Goal: Complete application form

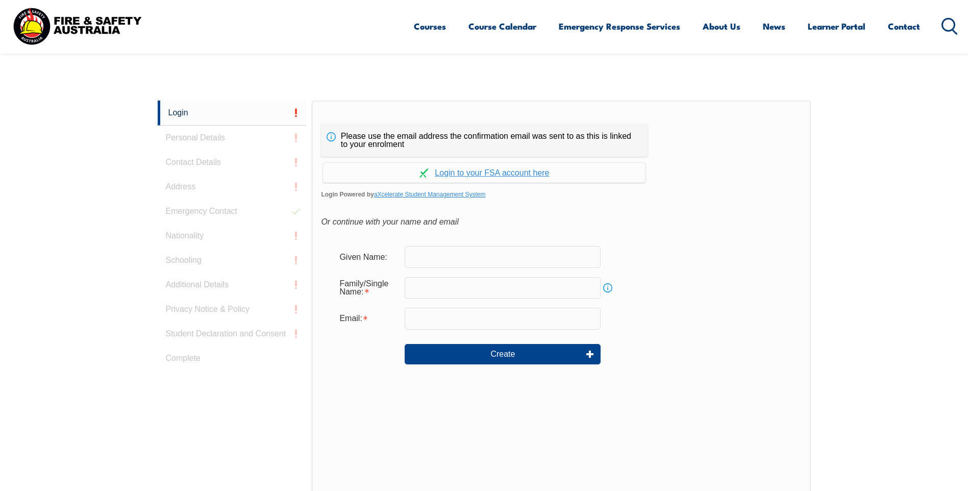
scroll to position [221, 0]
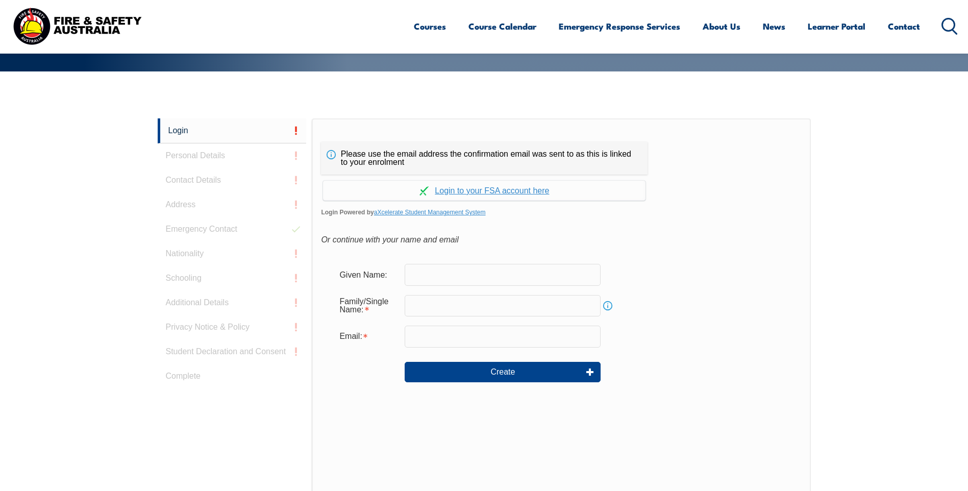
click at [442, 277] on input "text" at bounding box center [502, 274] width 196 height 21
type input "[PERSON_NAME]"
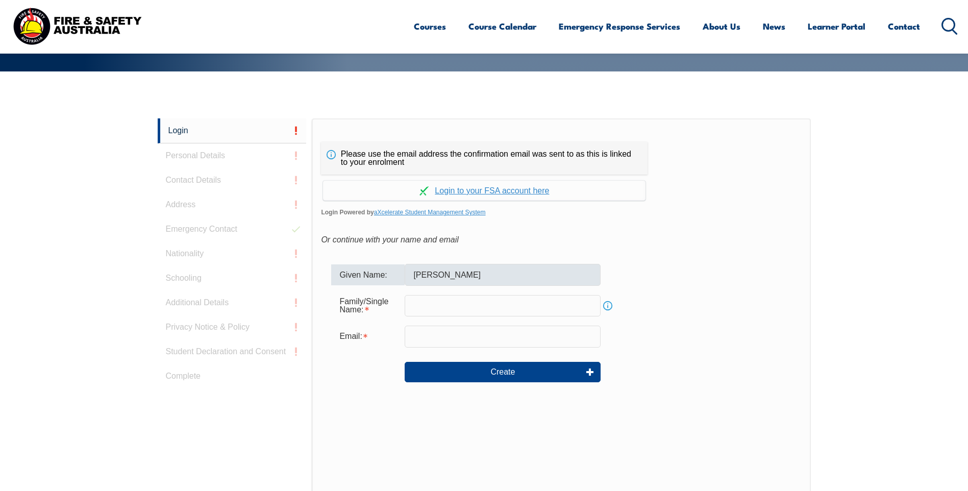
type input "Huxtable"
type input "[EMAIL_ADDRESS][DOMAIN_NAME]"
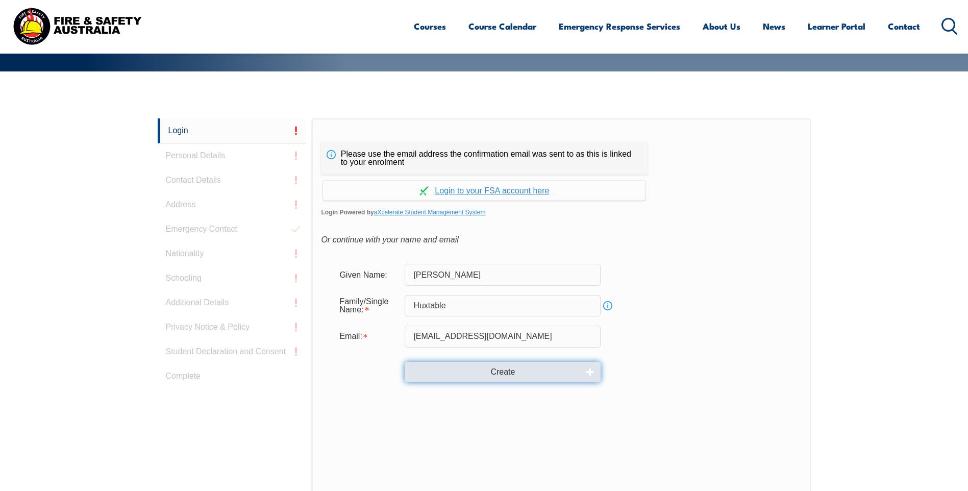
click at [497, 367] on button "Create" at bounding box center [502, 372] width 196 height 20
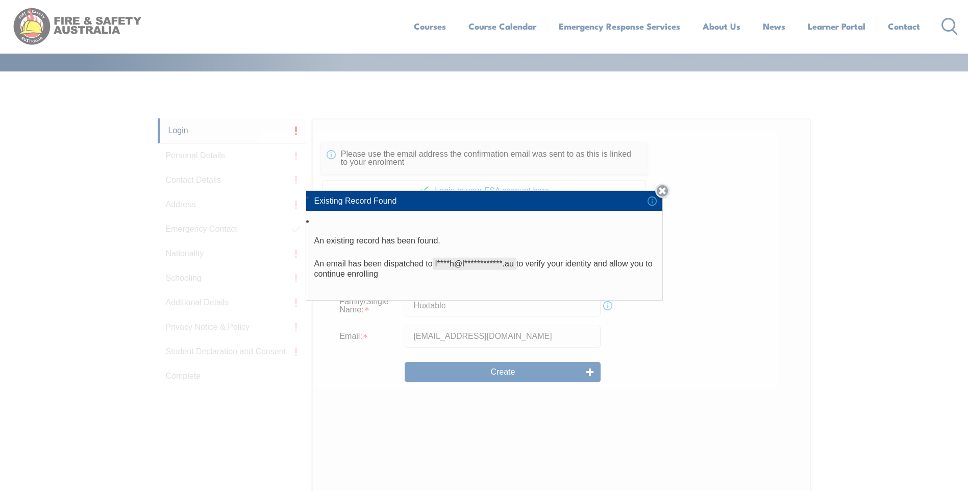
click at [665, 190] on link "Close" at bounding box center [662, 191] width 14 height 14
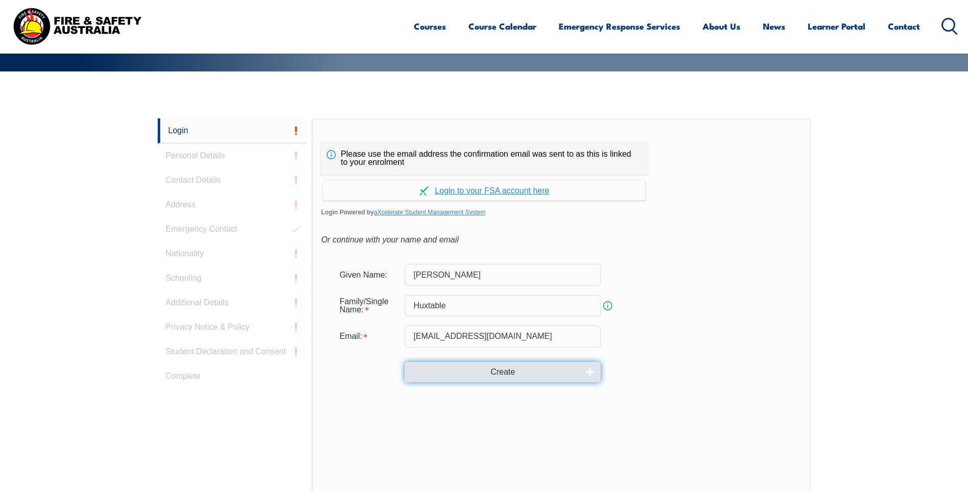
click at [500, 369] on button "Create" at bounding box center [502, 372] width 196 height 20
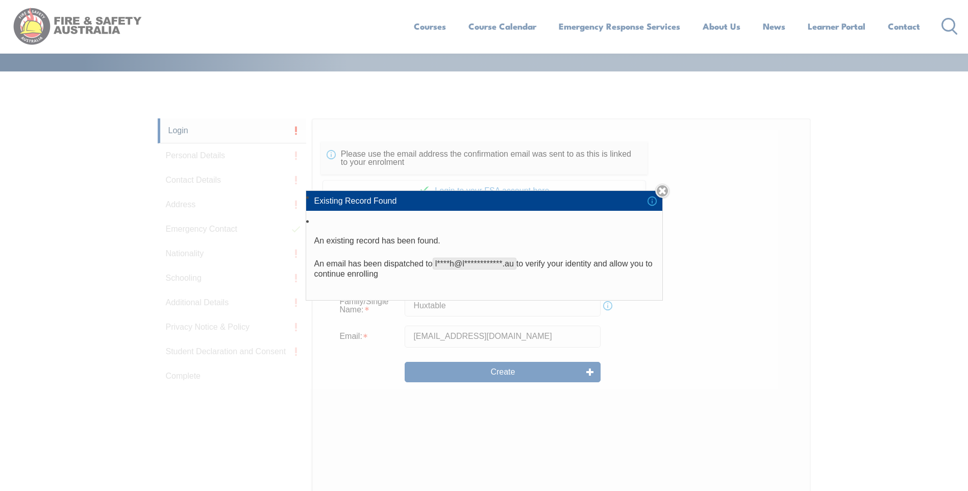
click at [668, 187] on link "Close" at bounding box center [662, 191] width 14 height 14
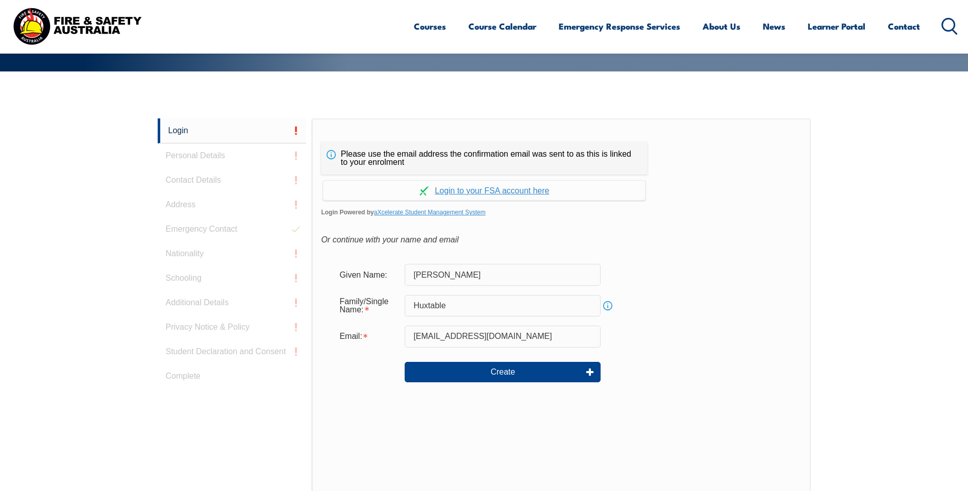
click at [726, 280] on div "Given Name: [PERSON_NAME]" at bounding box center [561, 274] width 460 height 21
click at [505, 190] on link "Continue with aXcelerate" at bounding box center [484, 191] width 322 height 20
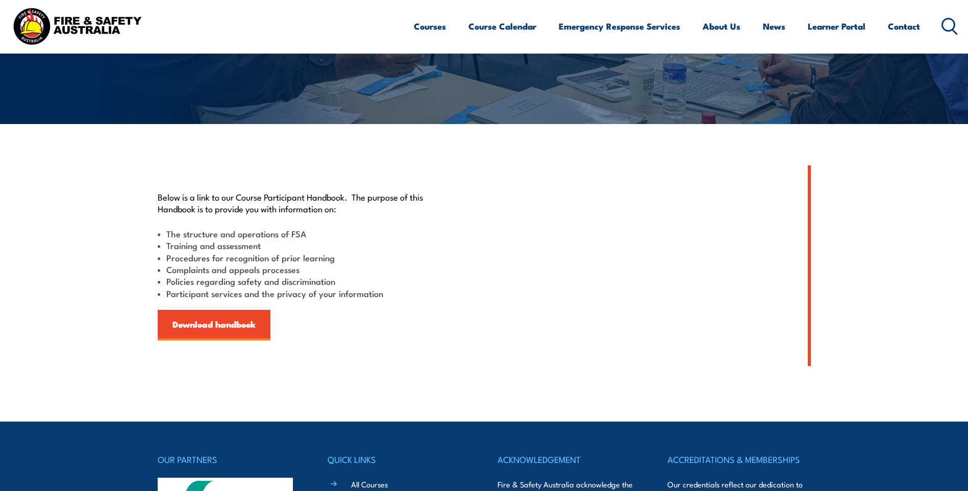
scroll to position [204, 0]
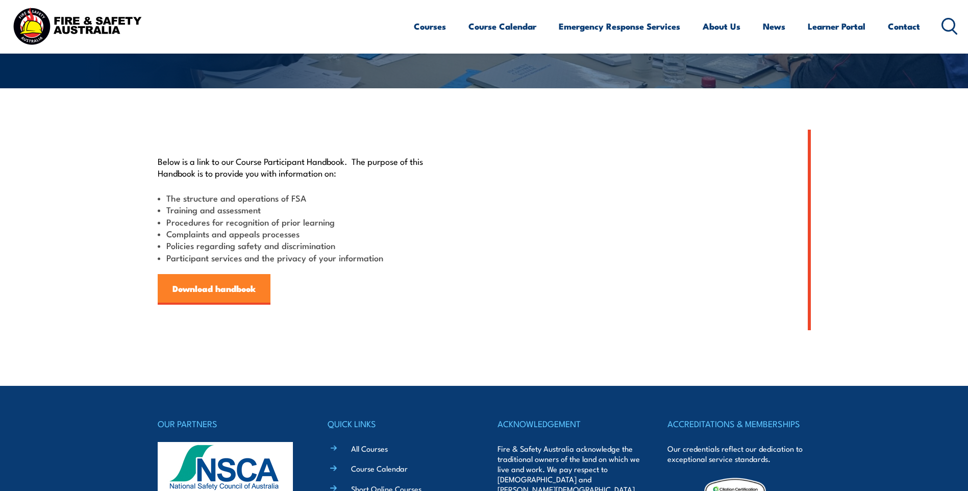
click at [212, 283] on link "Download handbook" at bounding box center [214, 289] width 113 height 31
